Goal: Task Accomplishment & Management: Use online tool/utility

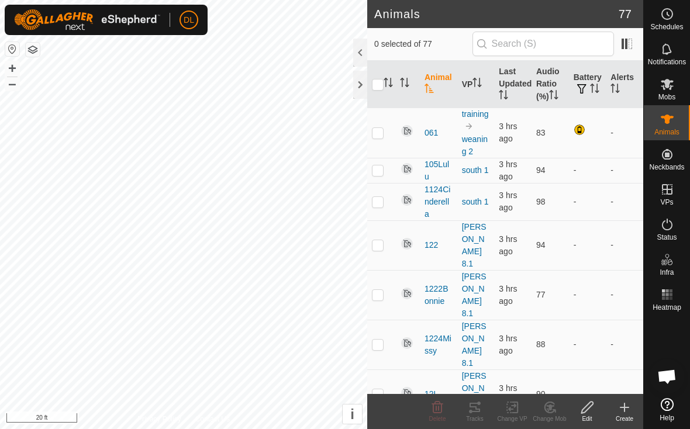
scroll to position [2124, 0]
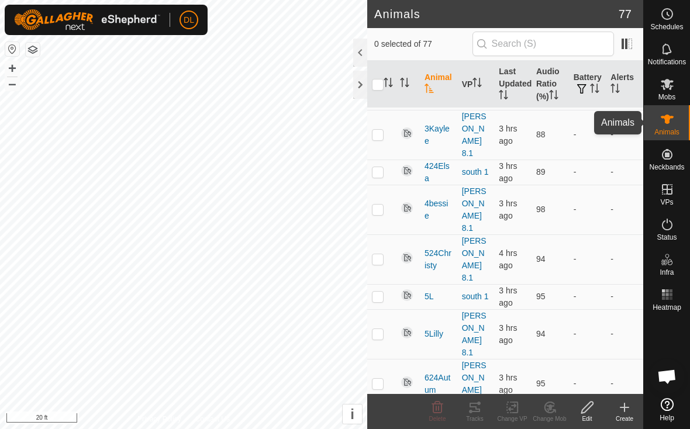
click at [664, 131] on span "Animals" at bounding box center [666, 132] width 25 height 7
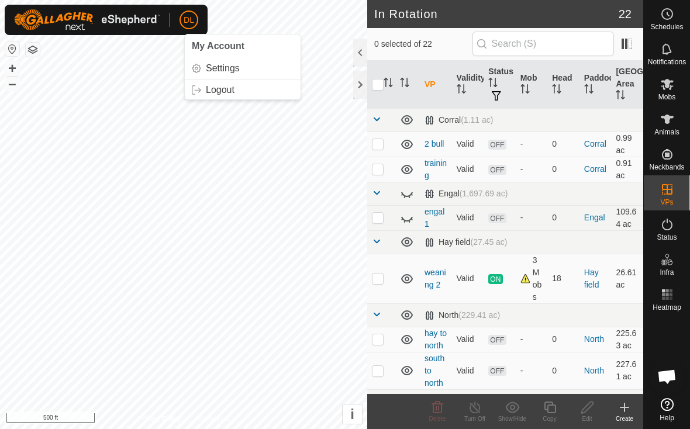
scroll to position [2124, 0]
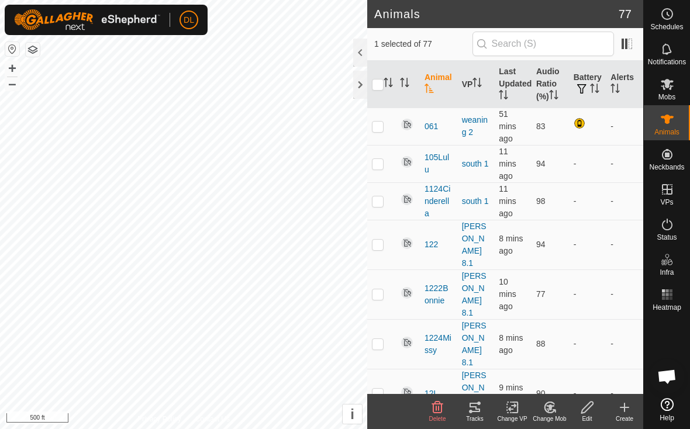
click at [473, 408] on icon at bounding box center [475, 408] width 14 height 14
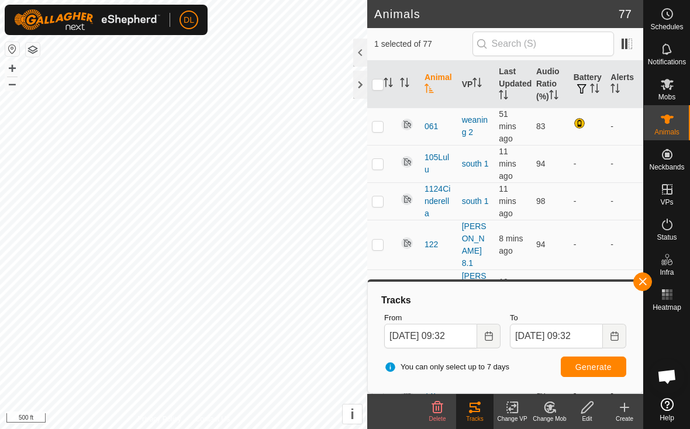
checkbox input "true"
checkbox input "false"
click at [593, 368] on span "Generate" at bounding box center [593, 367] width 36 height 9
checkbox input "false"
click at [586, 371] on span "Generate" at bounding box center [593, 367] width 36 height 9
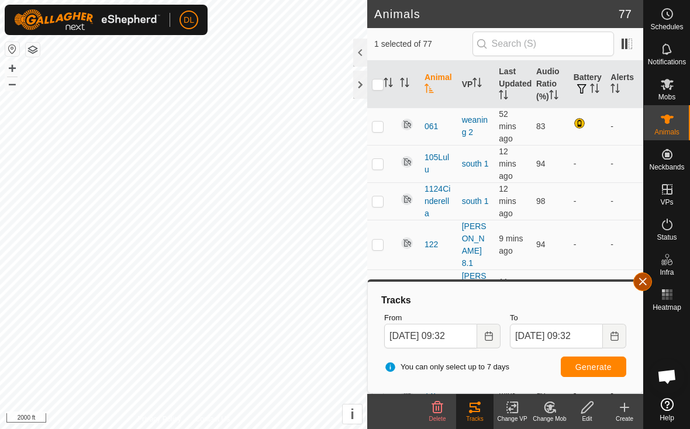
click at [643, 285] on button "button" at bounding box center [642, 281] width 19 height 19
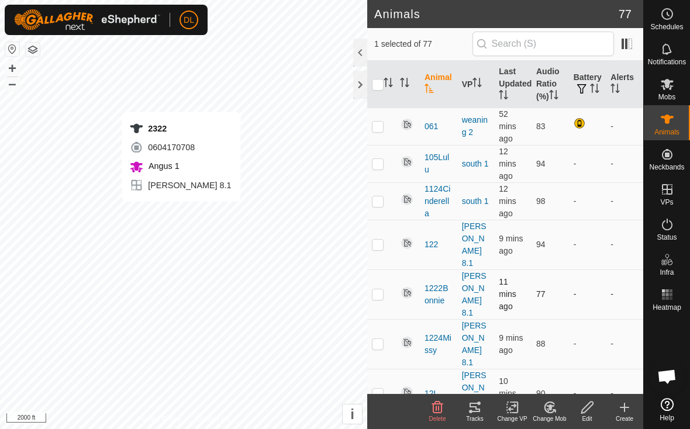
checkbox input "false"
